Goal: Use online tool/utility: Utilize a website feature to perform a specific function

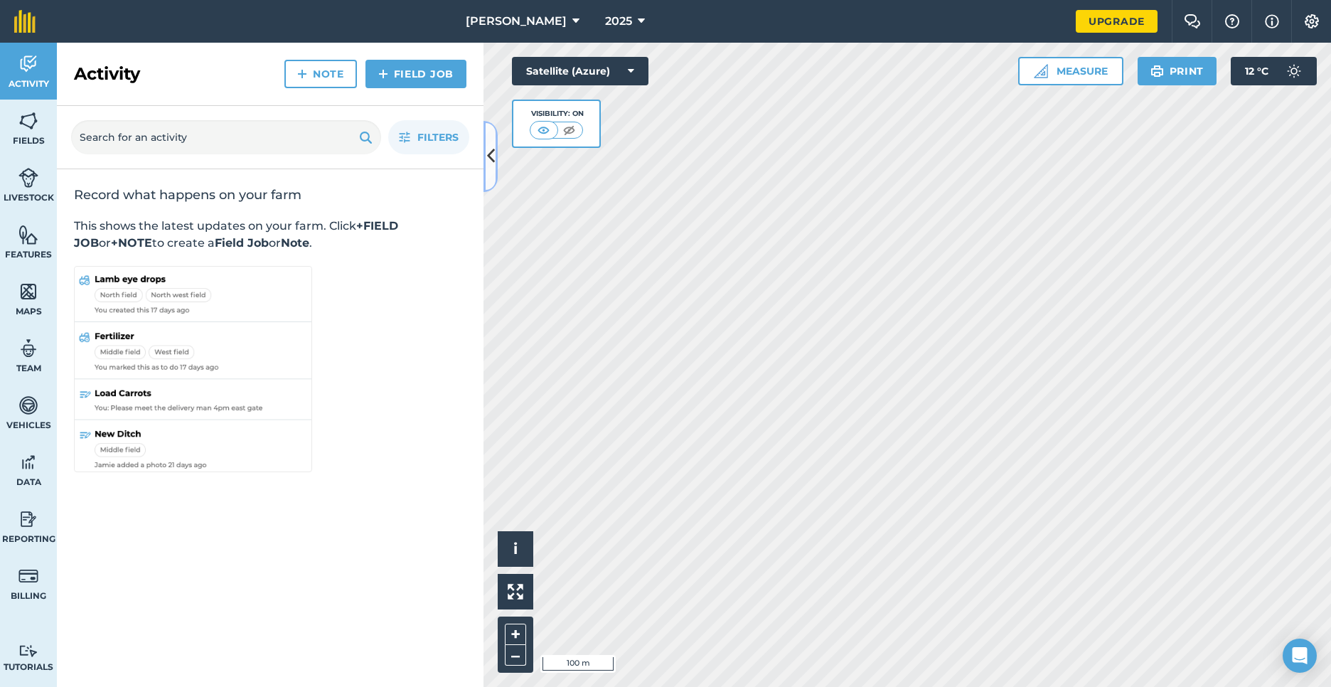
click at [487, 144] on icon at bounding box center [491, 156] width 8 height 25
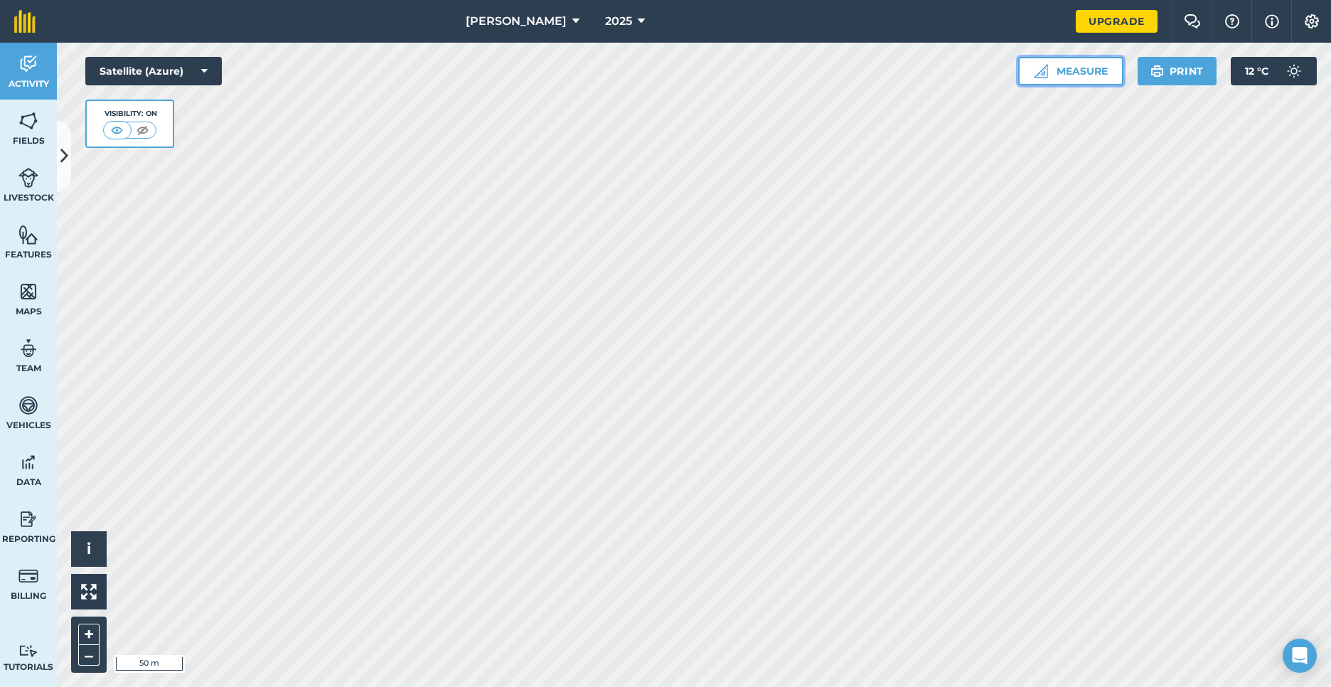
click at [1064, 76] on button "Measure" at bounding box center [1070, 71] width 105 height 28
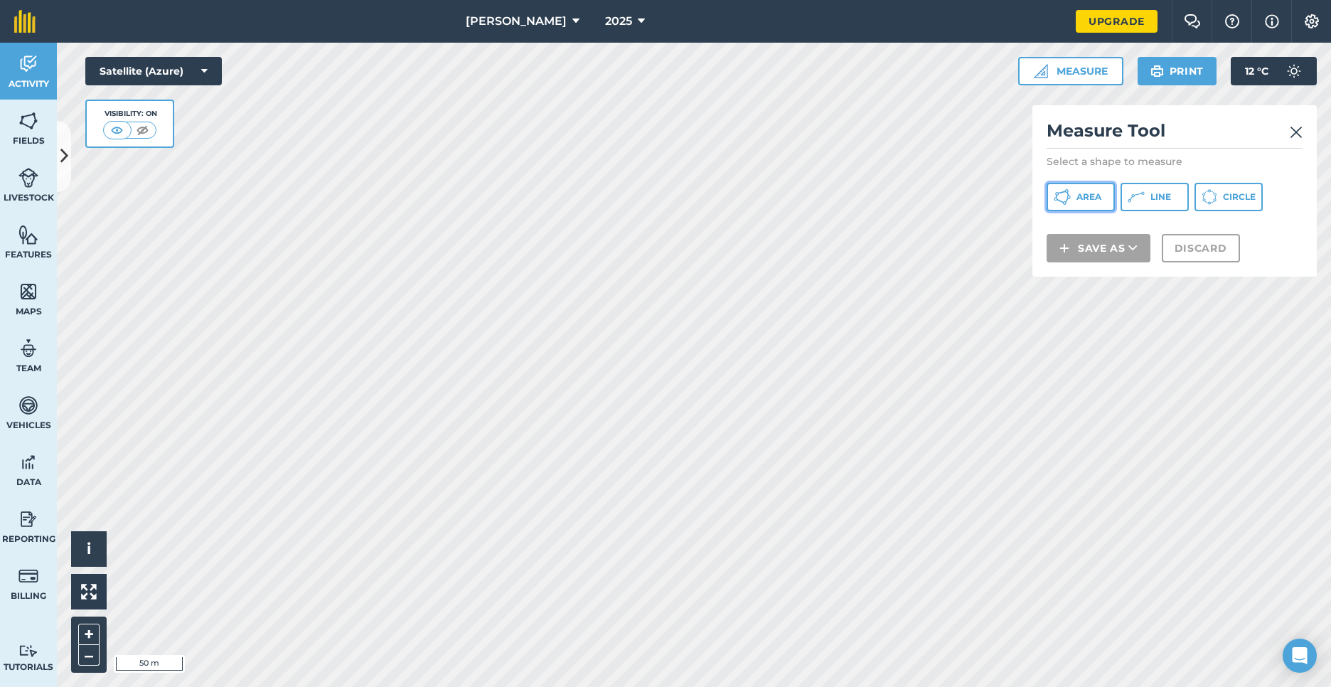
click at [1070, 196] on icon at bounding box center [1062, 196] width 17 height 17
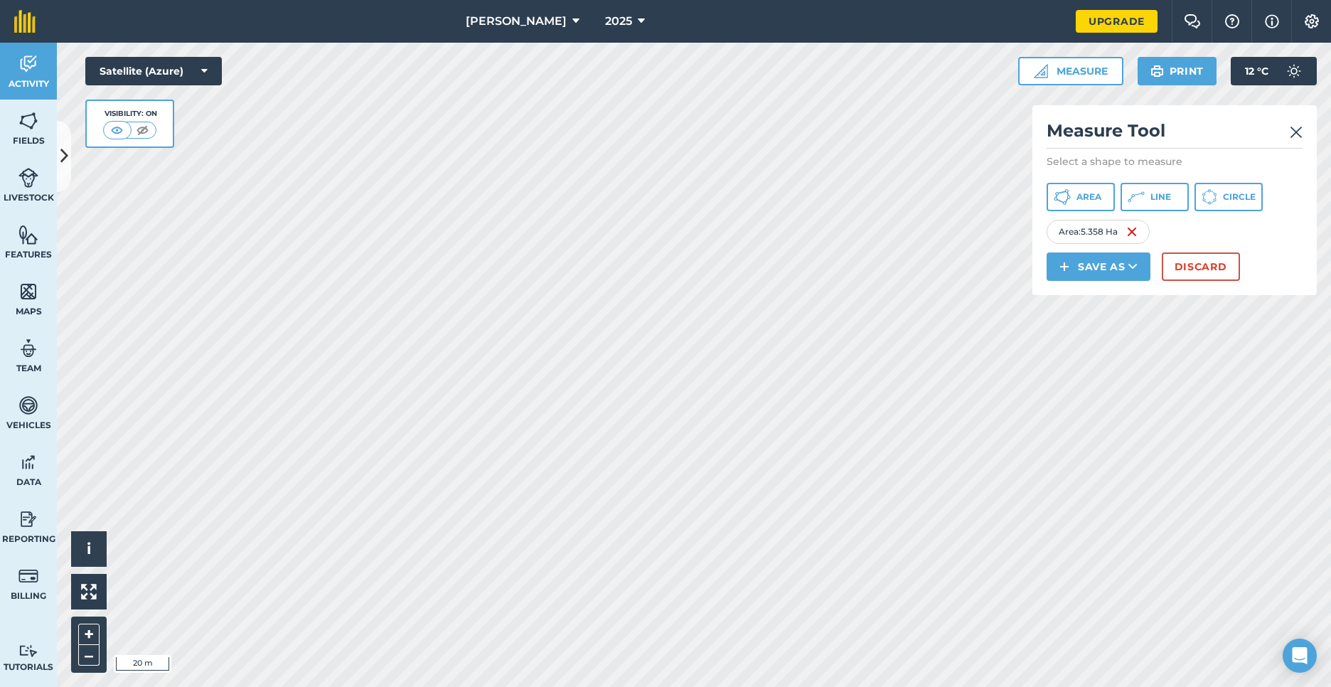
click at [722, 686] on html "[PERSON_NAME] 2025 Upgrade Farm Chat Help Info Settings Map printing is not ava…" at bounding box center [665, 343] width 1331 height 687
click at [1088, 198] on span "Area" at bounding box center [1089, 196] width 25 height 11
click at [289, 1] on div "[PERSON_NAME] 2025 Upgrade Farm Chat Help Info Settings Map printing is not ava…" at bounding box center [665, 343] width 1331 height 687
click at [342, 0] on html "[PERSON_NAME] 2025 Upgrade Farm Chat Help Info Settings Map printing is not ava…" at bounding box center [665, 343] width 1331 height 687
click at [1106, 201] on button "Area" at bounding box center [1081, 197] width 68 height 28
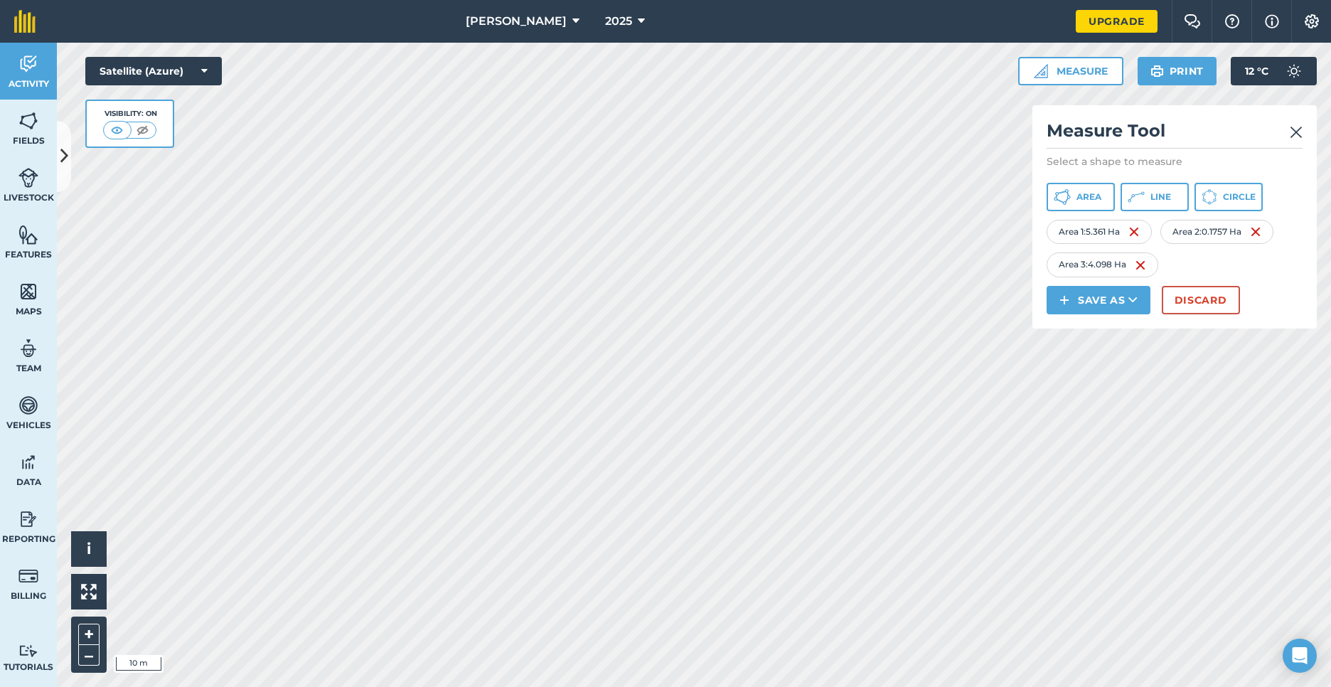
click at [579, 0] on html "[PERSON_NAME] 2025 Upgrade Farm Chat Help Info Settings Map printing is not ava…" at bounding box center [665, 343] width 1331 height 687
click at [368, 32] on div "[PERSON_NAME] 2025 Upgrade Farm Chat Help Info Settings Map printing is not ava…" at bounding box center [665, 343] width 1331 height 687
click at [1098, 202] on span "Area" at bounding box center [1089, 196] width 25 height 11
click at [1096, 206] on button "Area" at bounding box center [1081, 197] width 68 height 28
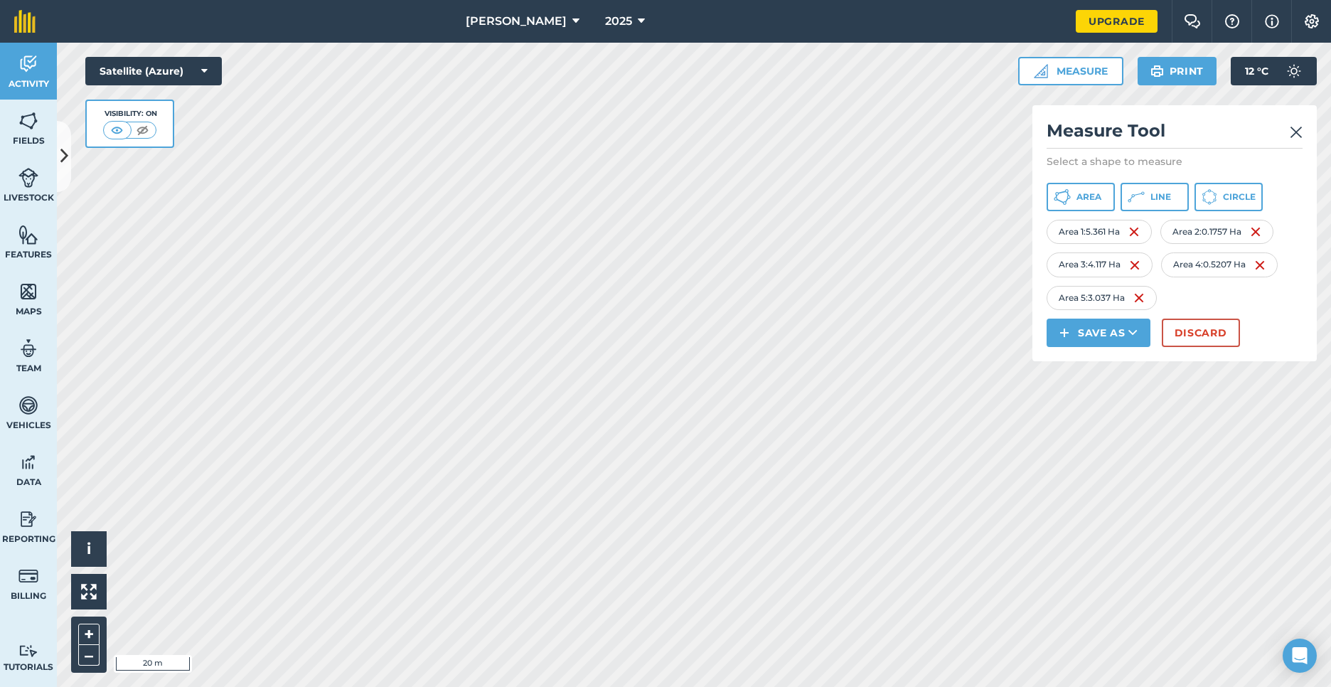
click at [481, 0] on html "[PERSON_NAME] 2025 Upgrade Farm Chat Help Info Settings Map printing is not ava…" at bounding box center [665, 343] width 1331 height 687
click at [681, 0] on html "[PERSON_NAME] 2025 Upgrade Farm Chat Help Info Settings Map printing is not ava…" at bounding box center [665, 343] width 1331 height 687
click at [475, 0] on html "[PERSON_NAME] 2025 Upgrade Farm Chat Help Info Settings Map printing is not ava…" at bounding box center [665, 343] width 1331 height 687
click at [1084, 201] on span "Area" at bounding box center [1089, 196] width 25 height 11
drag, startPoint x: 1084, startPoint y: 203, endPoint x: 1037, endPoint y: 247, distance: 64.4
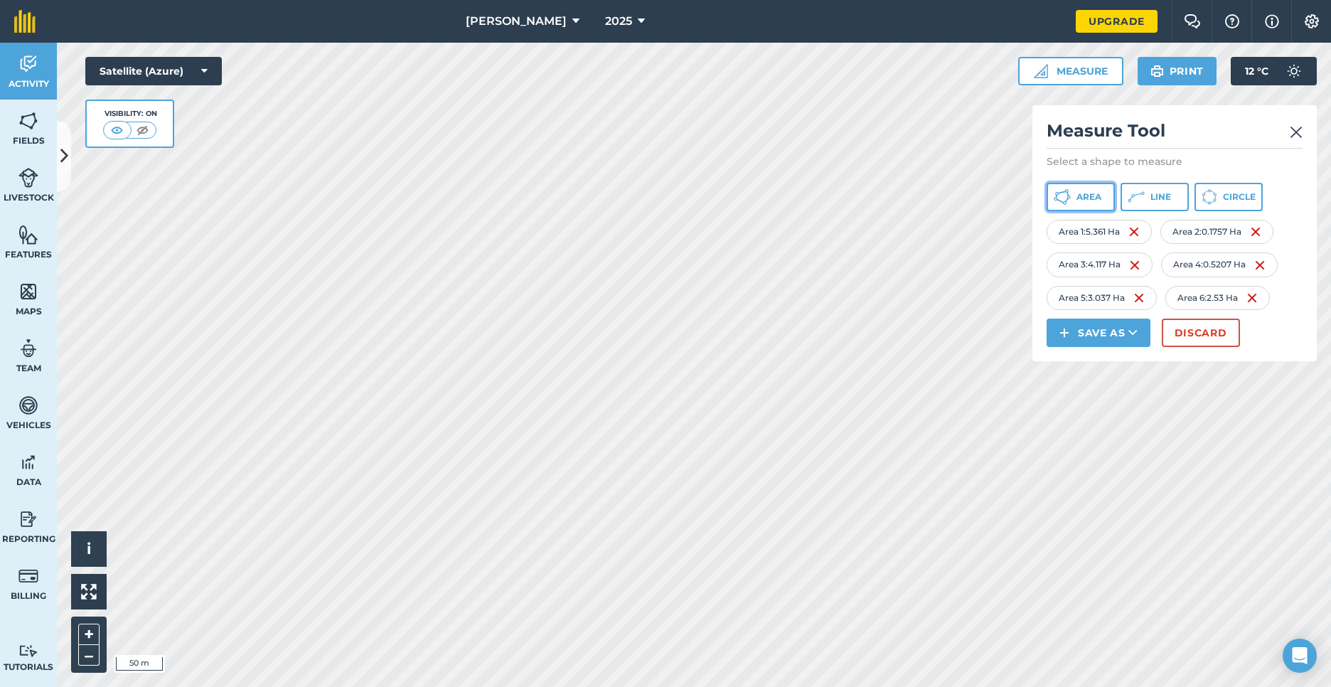
click at [1083, 203] on button "Area" at bounding box center [1081, 197] width 68 height 28
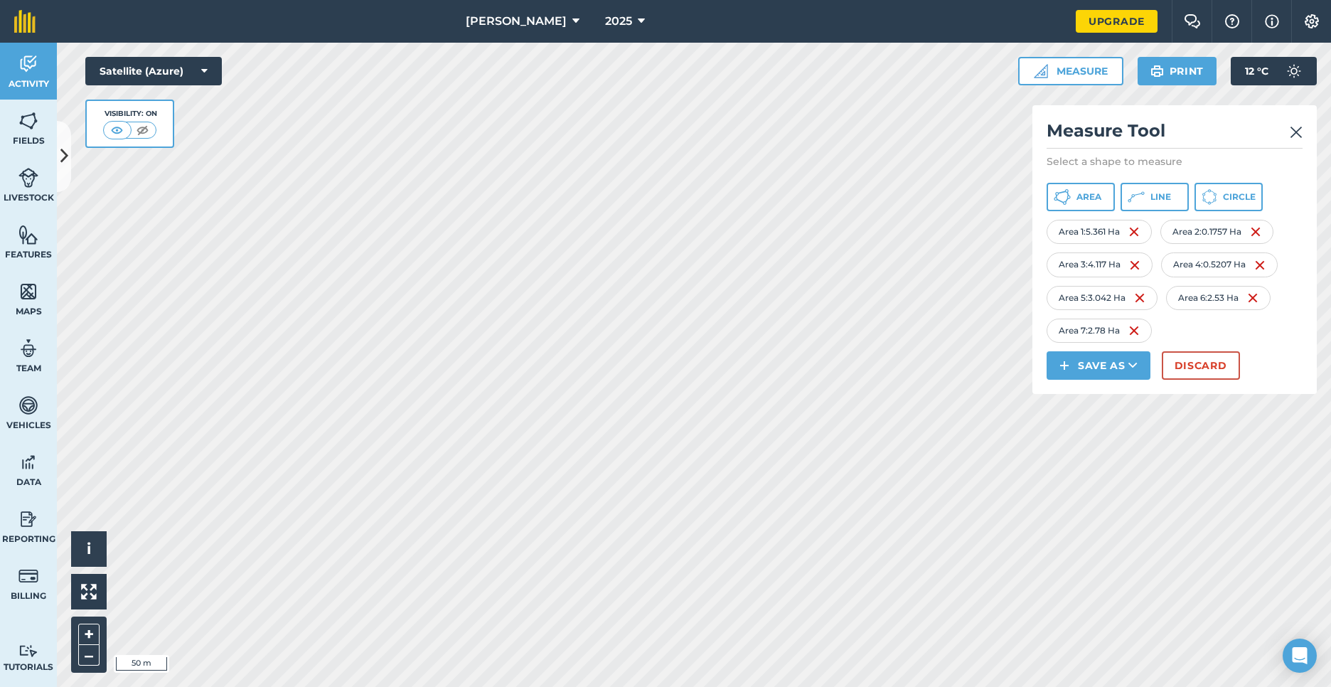
click at [625, 686] on html "[PERSON_NAME] 2025 Upgrade Farm Chat Help Info Settings Map printing is not ava…" at bounding box center [665, 343] width 1331 height 687
click at [580, 686] on html "[PERSON_NAME] 2025 Upgrade Farm Chat Help Info Settings Map printing is not ava…" at bounding box center [665, 343] width 1331 height 687
